Goal: Task Accomplishment & Management: Manage account settings

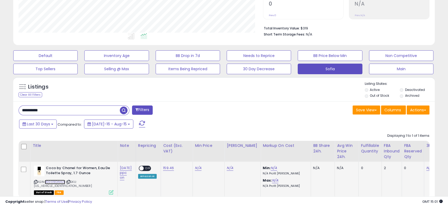
click at [52, 181] on link "B0009OAHUK" at bounding box center [55, 182] width 20 height 5
click at [197, 168] on link "N/A" at bounding box center [198, 168] width 6 height 5
click button "submit" at bounding box center [213, 155] width 9 height 8
click at [231, 169] on link "N/A" at bounding box center [230, 168] width 6 height 5
drag, startPoint x: 252, startPoint y: 156, endPoint x: 219, endPoint y: 157, distance: 32.9
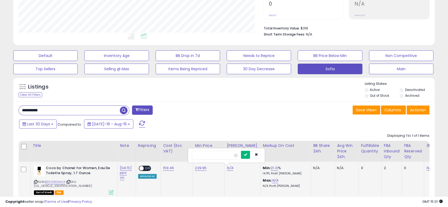
click at [250, 156] on button "submit" at bounding box center [245, 155] width 9 height 8
click at [150, 167] on span "OFF" at bounding box center [148, 168] width 8 height 5
click at [79, 110] on input "**********" at bounding box center [69, 110] width 101 height 9
paste input "text"
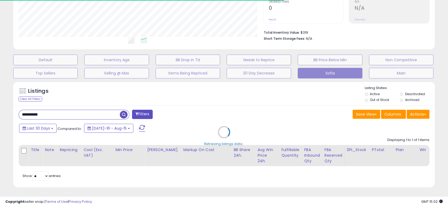
scroll to position [265250, 265114]
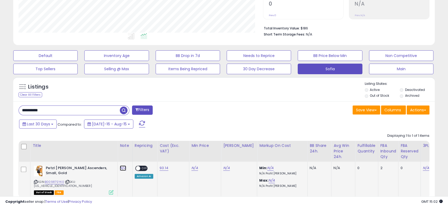
click at [123, 169] on link "N/A" at bounding box center [123, 168] width 6 height 5
click button "submit" at bounding box center [137, 155] width 9 height 8
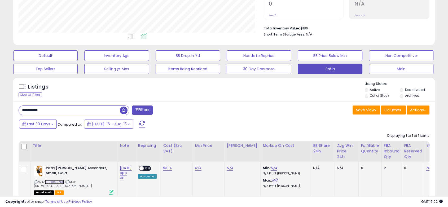
click at [53, 181] on link "B009R7SYK0" at bounding box center [54, 182] width 19 height 5
click at [198, 168] on link "N/A" at bounding box center [198, 168] width 6 height 5
click button "submit" at bounding box center [213, 155] width 9 height 8
click at [229, 170] on link "N/A" at bounding box center [230, 168] width 6 height 5
click button "submit" at bounding box center [245, 155] width 9 height 8
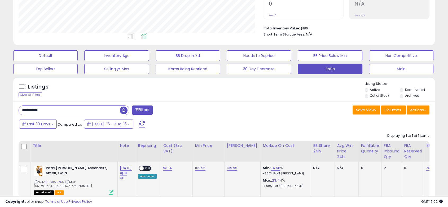
click at [142, 167] on span at bounding box center [141, 168] width 5 height 5
click at [149, 170] on span "OFF" at bounding box center [148, 168] width 8 height 5
click at [52, 114] on input "**********" at bounding box center [69, 110] width 101 height 9
paste input "text"
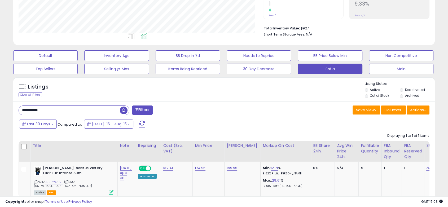
click at [60, 111] on input "**********" at bounding box center [69, 110] width 101 height 9
paste input "text"
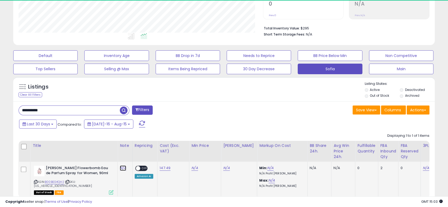
click at [123, 167] on link "N/A" at bounding box center [123, 168] width 6 height 5
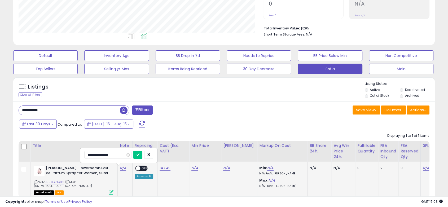
click button "submit" at bounding box center [137, 155] width 9 height 8
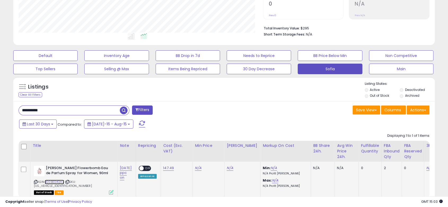
click at [58, 181] on link "B00BEG4QH2" at bounding box center [54, 182] width 19 height 5
click at [197, 169] on link "N/A" at bounding box center [198, 168] width 6 height 5
click at [215, 154] on icon "submit" at bounding box center [213, 154] width 3 height 3
click at [232, 167] on link "N/A" at bounding box center [230, 168] width 6 height 5
click button "submit" at bounding box center [245, 155] width 9 height 8
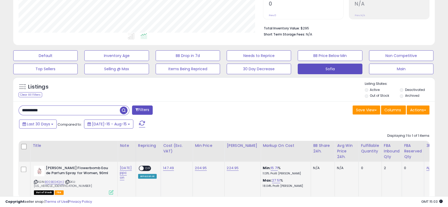
click at [146, 167] on span "OFF" at bounding box center [148, 168] width 8 height 5
click at [70, 114] on input "**********" at bounding box center [69, 110] width 101 height 9
paste input "text"
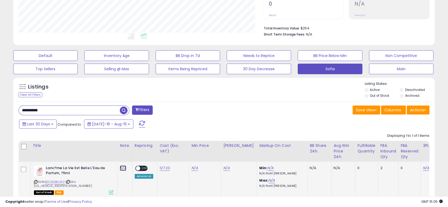
click at [123, 169] on link "N/A" at bounding box center [123, 168] width 6 height 5
click button "submit" at bounding box center [137, 155] width 9 height 8
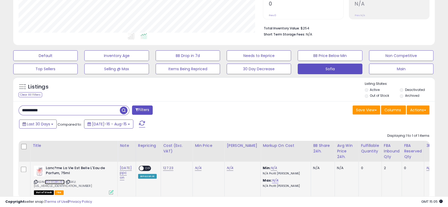
click at [55, 181] on link "B008SBKU80" at bounding box center [55, 182] width 20 height 5
click at [210, 163] on td "N/A" at bounding box center [209, 180] width 32 height 36
click at [199, 169] on link "N/A" at bounding box center [198, 168] width 6 height 5
click at [209, 151] on button "submit" at bounding box center [213, 155] width 9 height 8
click button "submit" at bounding box center [213, 155] width 9 height 8
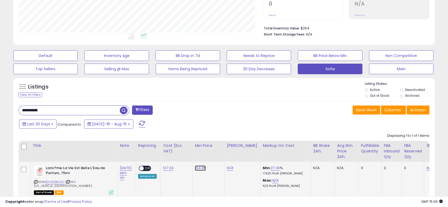
click at [200, 169] on link "194.95" at bounding box center [200, 168] width 11 height 5
drag, startPoint x: 168, startPoint y: 152, endPoint x: 171, endPoint y: 154, distance: 4.1
click at [171, 154] on input "******" at bounding box center [185, 155] width 47 height 9
click button "submit" at bounding box center [215, 155] width 9 height 8
click at [227, 169] on td "N/A" at bounding box center [243, 180] width 36 height 36
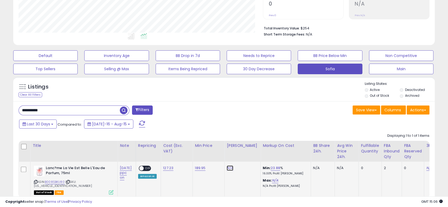
click at [230, 168] on link "N/A" at bounding box center [230, 168] width 6 height 5
click button "submit" at bounding box center [245, 155] width 9 height 8
click at [143, 168] on span at bounding box center [141, 168] width 5 height 5
click at [36, 107] on input "**********" at bounding box center [69, 110] width 101 height 9
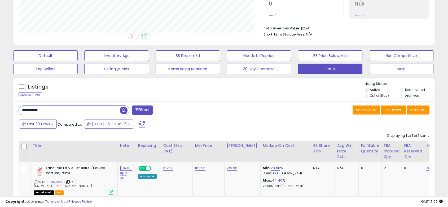
paste input "text"
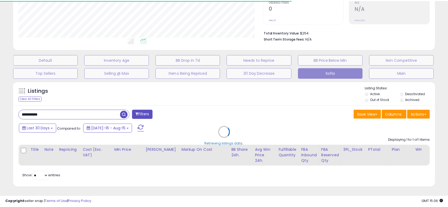
scroll to position [265250, 265114]
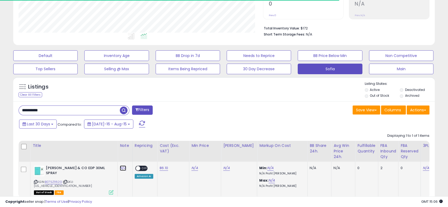
click at [121, 169] on link "N/A" at bounding box center [123, 168] width 6 height 5
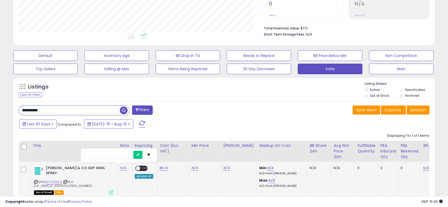
scroll to position [109, 244]
click button "submit" at bounding box center [137, 155] width 9 height 8
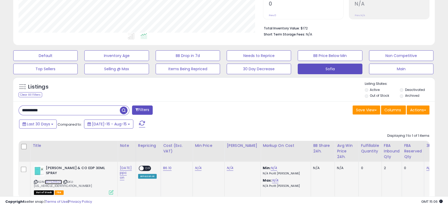
click at [57, 180] on link "B075Z1162G" at bounding box center [53, 182] width 17 height 5
click at [197, 168] on link "N/A" at bounding box center [198, 168] width 6 height 5
click button "submit" at bounding box center [213, 155] width 9 height 8
click at [197, 165] on td "114.95" at bounding box center [209, 180] width 32 height 36
click at [194, 168] on td "114.95" at bounding box center [209, 180] width 32 height 36
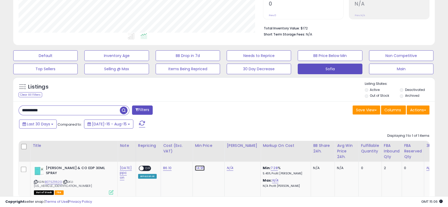
click at [199, 168] on link "114.95" at bounding box center [200, 168] width 10 height 5
drag, startPoint x: 168, startPoint y: 156, endPoint x: 171, endPoint y: 158, distance: 3.9
click at [171, 158] on input "******" at bounding box center [185, 155] width 47 height 9
click button "submit" at bounding box center [215, 155] width 9 height 8
click at [228, 167] on link "N/A" at bounding box center [230, 168] width 6 height 5
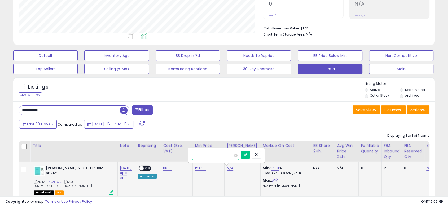
click button "submit" at bounding box center [245, 155] width 9 height 8
click at [149, 169] on span "OFF" at bounding box center [148, 168] width 8 height 5
click at [53, 111] on input "**********" at bounding box center [69, 110] width 101 height 9
paste input "text"
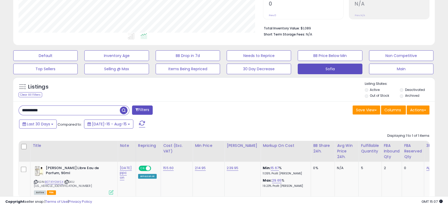
click at [75, 106] on input "**********" at bounding box center [69, 110] width 101 height 9
paste input "text"
click at [96, 109] on input "**********" at bounding box center [69, 110] width 101 height 9
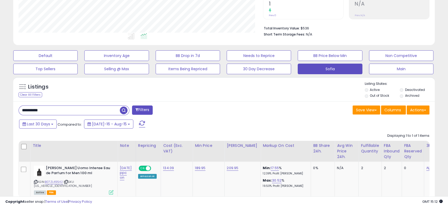
paste input "text"
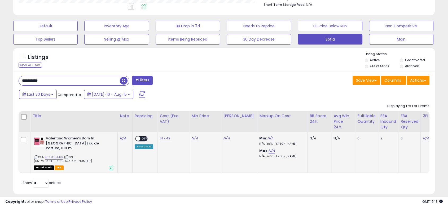
click at [132, 140] on td "N/A" at bounding box center [125, 152] width 15 height 41
click at [124, 140] on link "N/A" at bounding box center [123, 138] width 6 height 5
click button "submit" at bounding box center [137, 125] width 9 height 8
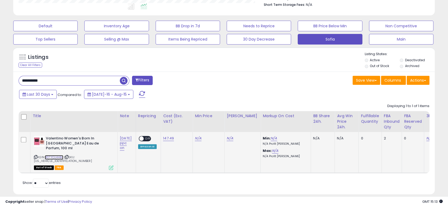
click at [58, 155] on link "B07YCLHHB4" at bounding box center [54, 157] width 19 height 5
click at [200, 138] on link "N/A" at bounding box center [198, 138] width 6 height 5
click button "submit" at bounding box center [213, 125] width 9 height 8
click at [231, 139] on link "N/A" at bounding box center [230, 138] width 6 height 5
click button "submit" at bounding box center [245, 125] width 9 height 8
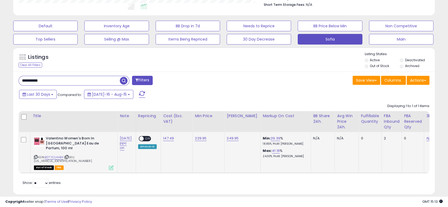
click at [153, 137] on div "ON OFF Amazon AI" at bounding box center [147, 142] width 19 height 13
click at [151, 138] on span "OFF" at bounding box center [148, 139] width 8 height 5
click at [87, 78] on input "**********" at bounding box center [69, 80] width 101 height 9
paste input "text"
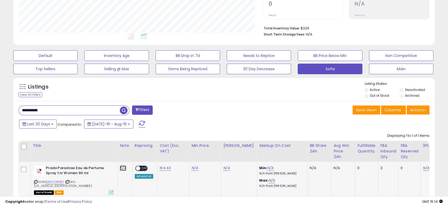
click at [123, 168] on link "N/A" at bounding box center [123, 168] width 6 height 5
click button "submit" at bounding box center [137, 155] width 9 height 8
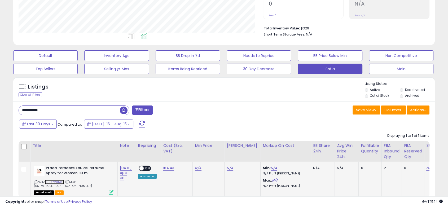
click at [55, 184] on link "B0B3Y28N87" at bounding box center [54, 182] width 19 height 5
click at [197, 169] on link "N/A" at bounding box center [198, 168] width 6 height 5
click button "submit" at bounding box center [213, 155] width 9 height 8
click at [200, 169] on link "219.95" at bounding box center [200, 168] width 11 height 5
click at [171, 157] on input "******" at bounding box center [185, 155] width 47 height 9
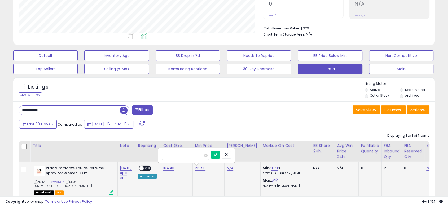
click button "submit" at bounding box center [215, 155] width 9 height 8
click at [231, 169] on link "N/A" at bounding box center [230, 168] width 6 height 5
click button "submit" at bounding box center [245, 155] width 9 height 8
click at [146, 167] on span "OFF" at bounding box center [148, 168] width 8 height 5
click at [229, 167] on link "244.95" at bounding box center [233, 168] width 12 height 5
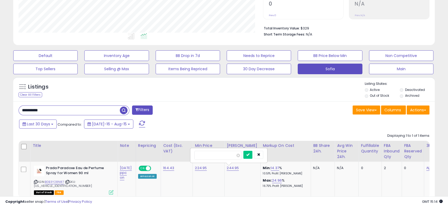
click at [202, 154] on input "******" at bounding box center [218, 155] width 47 height 9
click button "submit" at bounding box center [248, 155] width 9 height 8
click at [70, 109] on input "**********" at bounding box center [69, 110] width 101 height 9
paste input "text"
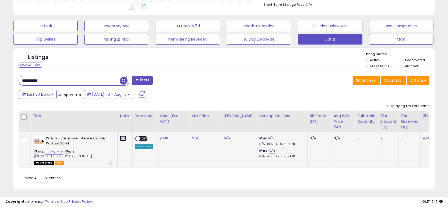
click at [123, 139] on link "N/A" at bounding box center [123, 138] width 6 height 5
click button "submit" at bounding box center [137, 125] width 9 height 8
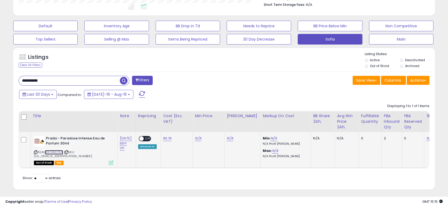
click at [62, 153] on link "B0CG51LY5Q" at bounding box center [54, 152] width 18 height 5
click at [201, 137] on link "N/A" at bounding box center [198, 138] width 6 height 5
click button "submit" at bounding box center [213, 125] width 9 height 8
click at [201, 141] on link "164.95" at bounding box center [200, 138] width 11 height 5
drag, startPoint x: 172, startPoint y: 125, endPoint x: 169, endPoint y: 125, distance: 2.9
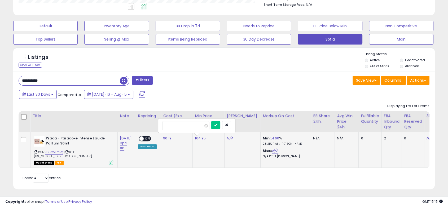
click at [169, 125] on input "******" at bounding box center [185, 125] width 47 height 9
click button "submit" at bounding box center [215, 125] width 9 height 8
click at [232, 139] on link "N/A" at bounding box center [230, 138] width 6 height 5
click button "submit" at bounding box center [245, 125] width 9 height 8
click at [146, 139] on span "OFF" at bounding box center [148, 139] width 8 height 5
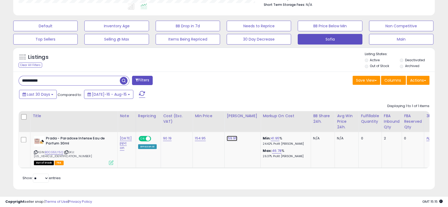
click at [234, 139] on link "159.95" at bounding box center [232, 138] width 11 height 5
click at [200, 125] on input "******" at bounding box center [217, 125] width 47 height 9
click button "submit" at bounding box center [247, 125] width 9 height 8
click at [45, 79] on input "**********" at bounding box center [69, 80] width 101 height 9
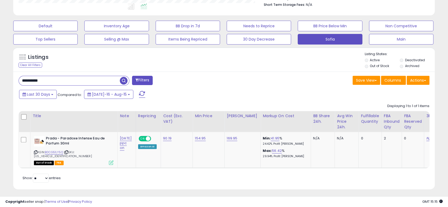
paste input "text"
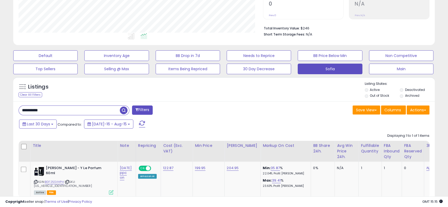
click at [58, 109] on input "**********" at bounding box center [69, 110] width 101 height 9
paste input "text"
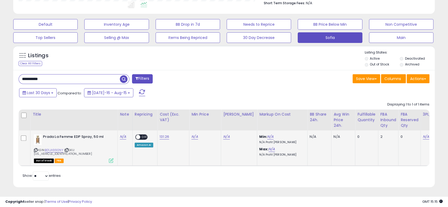
scroll to position [149, 0]
click at [122, 137] on link "N/A" at bounding box center [123, 136] width 6 height 5
click button "submit" at bounding box center [137, 124] width 9 height 8
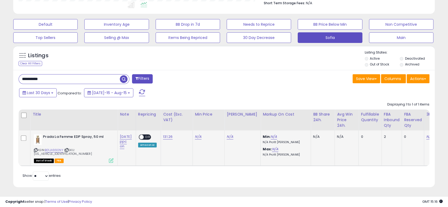
click at [51, 153] on div "ASIN: B01JA990NY | SKU: A1AU8435137749294 Out of Stock FBA" at bounding box center [74, 149] width 80 height 28
click at [52, 151] on link "B01JA990NY" at bounding box center [54, 150] width 19 height 5
click at [198, 136] on link "N/A" at bounding box center [198, 136] width 6 height 5
click button "submit" at bounding box center [213, 124] width 9 height 8
click at [144, 137] on span at bounding box center [141, 137] width 5 height 5
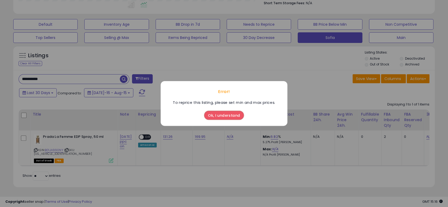
click at [280, 62] on div "Error! To reprice this listing, please set min and max prices. Ok, I understand" at bounding box center [224, 103] width 448 height 207
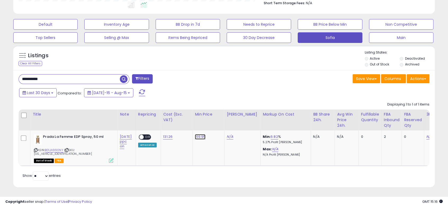
click at [197, 138] on link "169.95" at bounding box center [200, 136] width 11 height 5
click at [170, 125] on input "******" at bounding box center [185, 124] width 47 height 9
click button "submit" at bounding box center [215, 124] width 9 height 8
click at [233, 136] on link "N/A" at bounding box center [230, 136] width 6 height 5
click button "submit" at bounding box center [245, 124] width 9 height 8
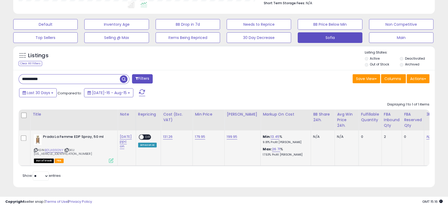
click at [150, 137] on span "OFF" at bounding box center [148, 137] width 8 height 5
click at [55, 72] on div "**********" at bounding box center [224, 128] width 422 height 117
click at [57, 75] on input "**********" at bounding box center [69, 79] width 101 height 9
paste input "text"
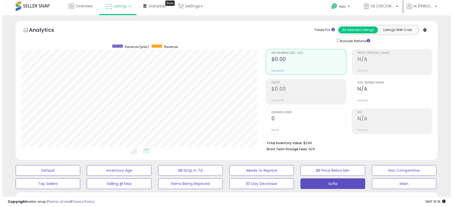
scroll to position [0, 0]
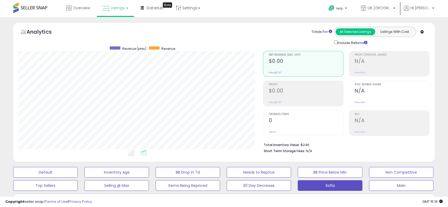
click at [361, 96] on div at bounding box center [392, 97] width 75 height 5
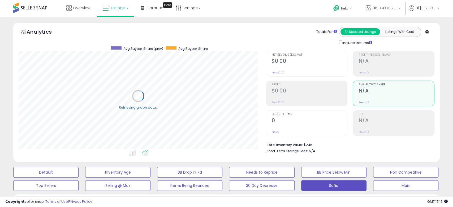
scroll to position [265250, 265114]
click at [310, 127] on div at bounding box center [306, 127] width 75 height 5
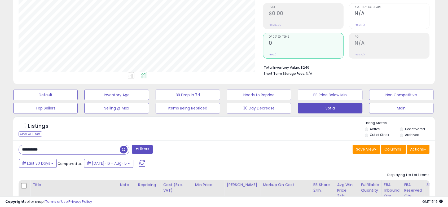
scroll to position [147, 0]
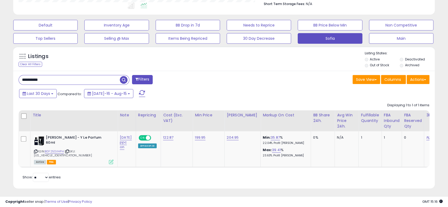
click at [76, 78] on input "**********" at bounding box center [69, 79] width 101 height 9
paste input "text"
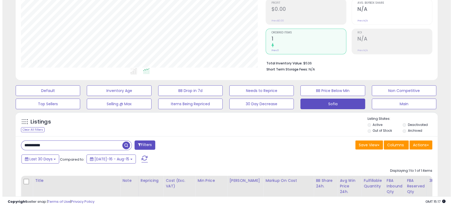
scroll to position [0, 0]
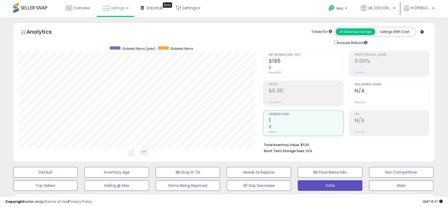
click at [376, 98] on div at bounding box center [392, 97] width 75 height 5
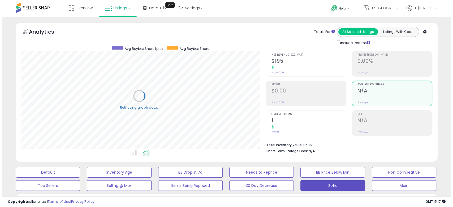
scroll to position [265250, 265114]
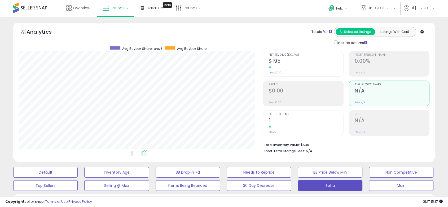
click at [290, 125] on div at bounding box center [306, 127] width 75 height 5
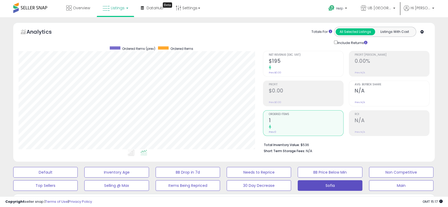
click at [395, 78] on ul "Profit Margin 0.00% Prev: N/A Avg. Buybox Share N/A Prev: N/A ROI N/A Prev: N/A" at bounding box center [389, 93] width 81 height 85
click at [382, 94] on h2 "N/A" at bounding box center [392, 91] width 75 height 7
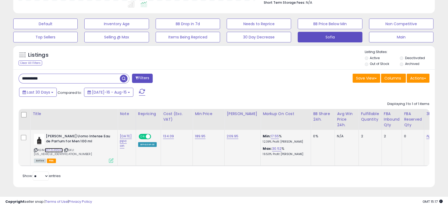
click at [52, 150] on link "B07ZL49542" at bounding box center [54, 150] width 18 height 5
click at [106, 72] on div "**********" at bounding box center [224, 129] width 422 height 118
click at [108, 78] on input "**********" at bounding box center [69, 78] width 101 height 9
paste input "text"
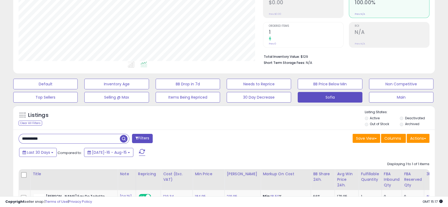
click at [287, 38] on div at bounding box center [306, 38] width 75 height 5
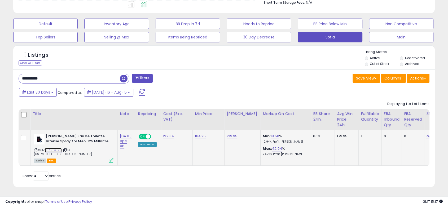
click at [62, 150] on link "B071JF45R9" at bounding box center [53, 150] width 17 height 5
click at [60, 78] on input "**********" at bounding box center [69, 78] width 101 height 9
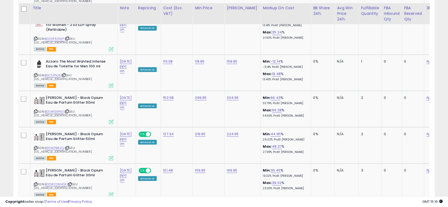
scroll to position [958, 0]
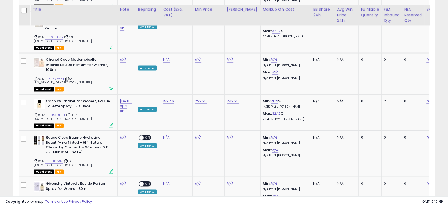
scroll to position [948, 0]
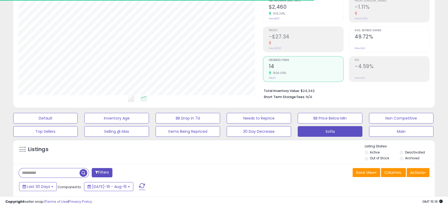
scroll to position [0, 0]
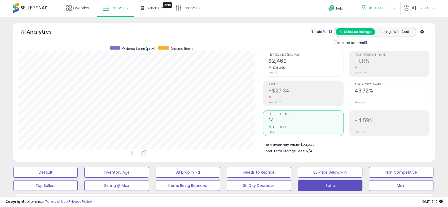
click at [391, 10] on span "UB [GEOGRAPHIC_DATA]" at bounding box center [380, 7] width 24 height 5
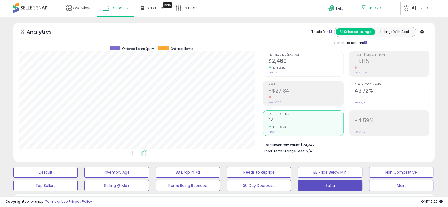
click at [391, 5] on link "UB [GEOGRAPHIC_DATA]" at bounding box center [378, 8] width 42 height 17
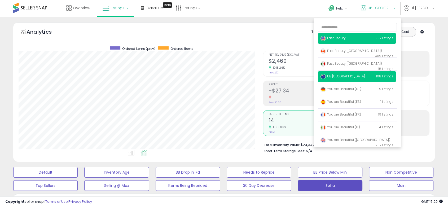
click at [340, 39] on span "Fast Beauty" at bounding box center [333, 38] width 25 height 5
